Goal: Check status: Check status

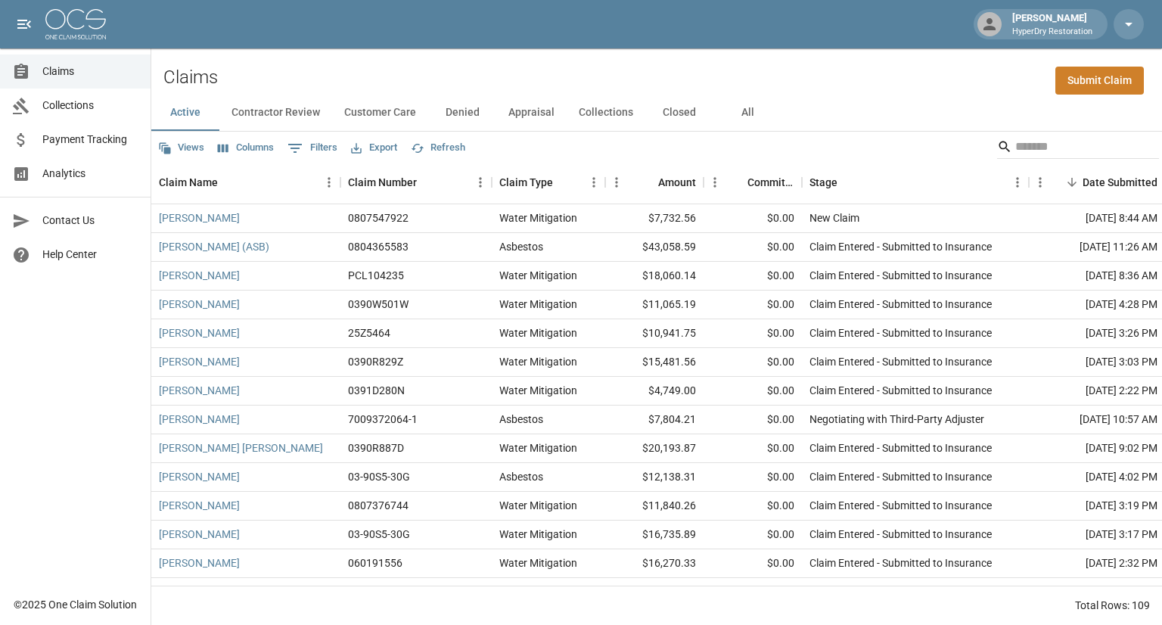
click at [82, 105] on span "Collections" at bounding box center [90, 106] width 96 height 16
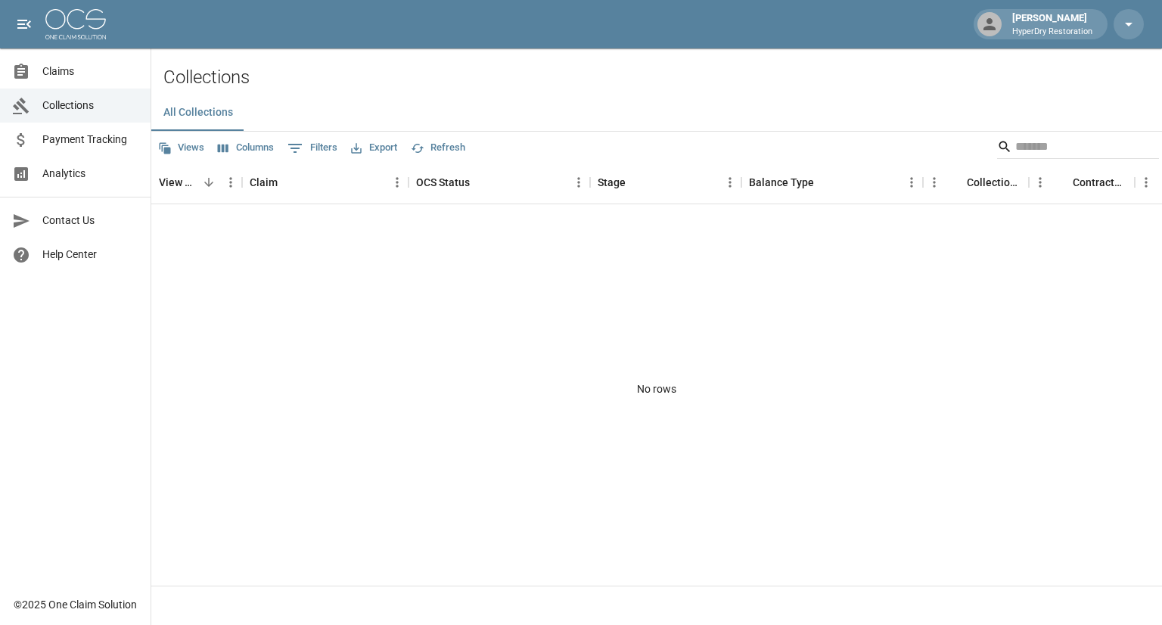
click at [88, 137] on span "Payment Tracking" at bounding box center [90, 140] width 96 height 16
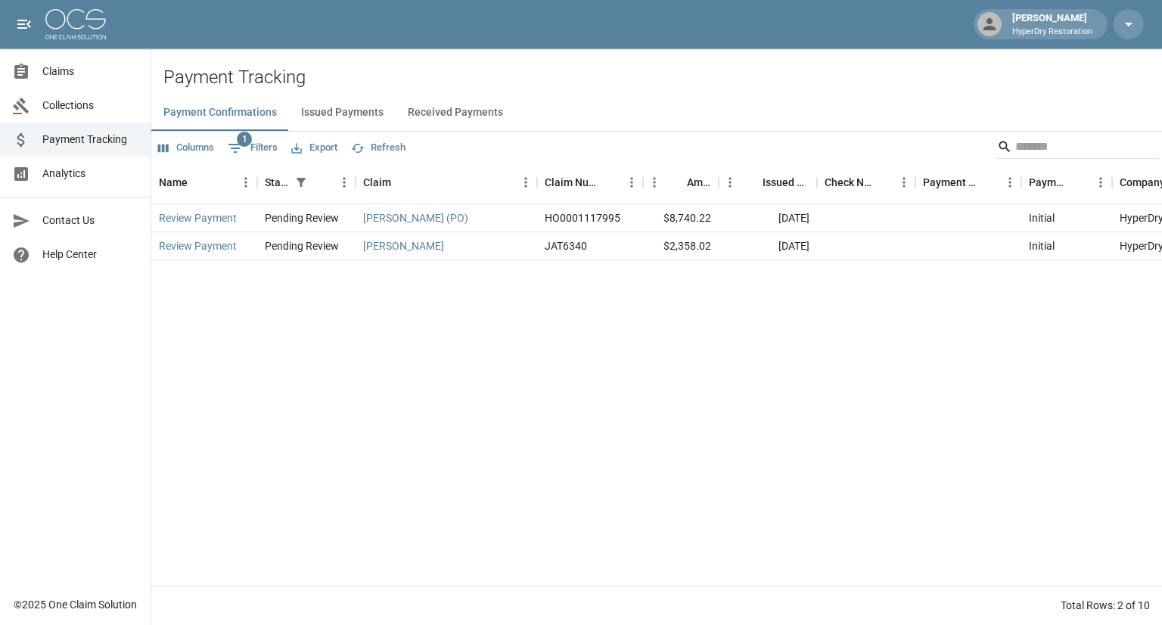
click at [463, 114] on button "Received Payments" at bounding box center [456, 113] width 120 height 36
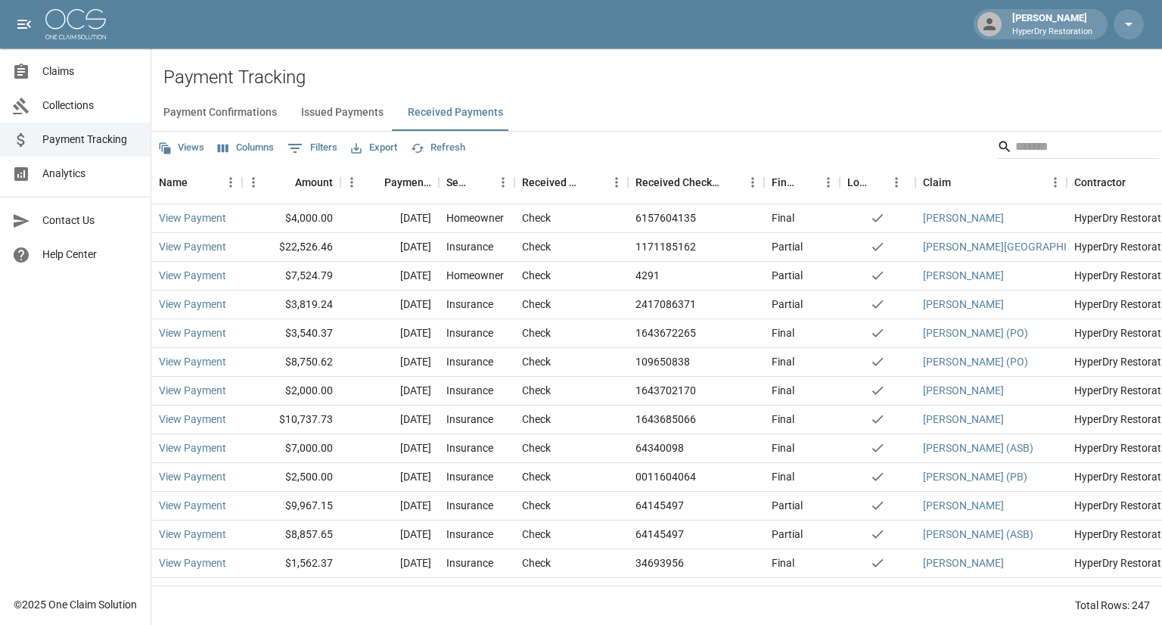
click at [93, 73] on span "Claims" at bounding box center [90, 72] width 96 height 16
